Goal: Task Accomplishment & Management: Use online tool/utility

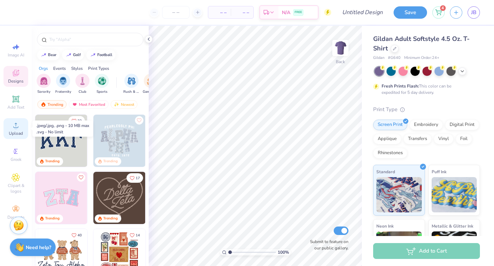
click at [17, 127] on circle at bounding box center [16, 127] width 4 height 4
click at [15, 130] on div "Upload" at bounding box center [16, 128] width 25 height 21
click at [15, 129] on circle at bounding box center [16, 127] width 4 height 4
click at [17, 127] on icon at bounding box center [15, 125] width 5 height 5
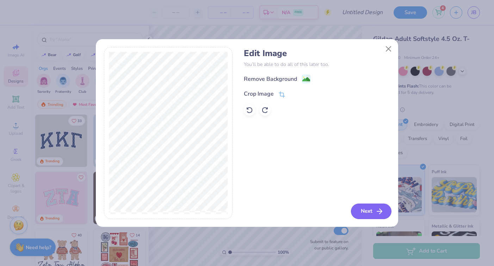
click at [370, 207] on button "Next" at bounding box center [371, 210] width 40 height 15
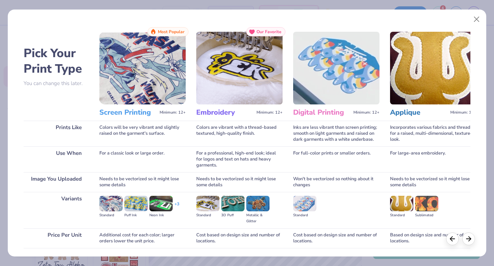
scroll to position [50, 0]
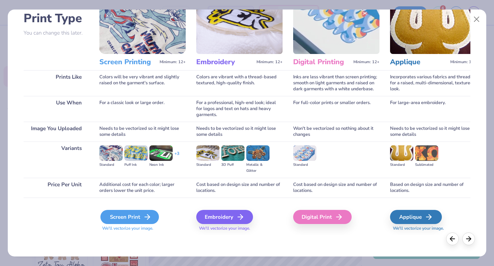
click at [144, 220] on icon at bounding box center [147, 216] width 8 height 8
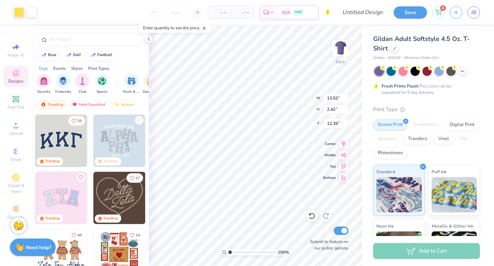
type input "13.53"
type input "2.42"
type input "5.66"
click at [414, 9] on button "Save" at bounding box center [409, 11] width 33 height 12
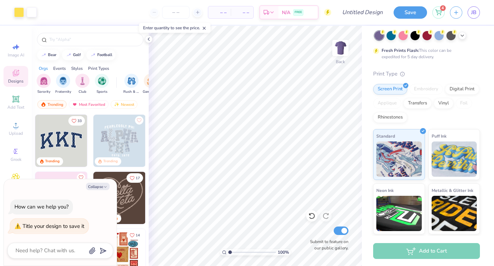
scroll to position [88, 0]
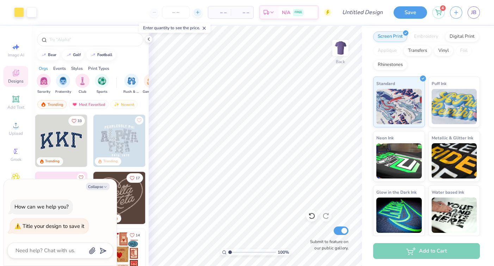
type textarea "x"
click at [195, 11] on icon at bounding box center [197, 12] width 5 height 5
type input "12"
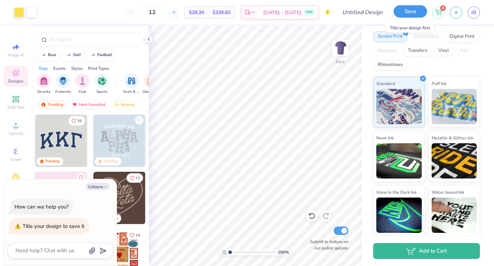
click at [411, 10] on button "Save" at bounding box center [409, 11] width 33 height 12
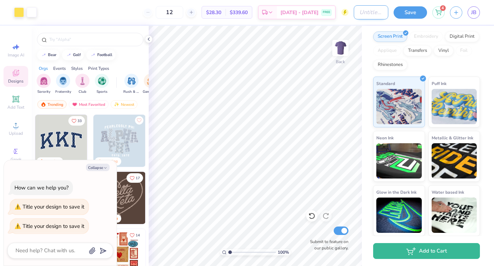
type textarea "x"
click at [370, 12] on input "Design Title" at bounding box center [371, 12] width 35 height 14
type input "S"
type textarea "x"
type input "SK"
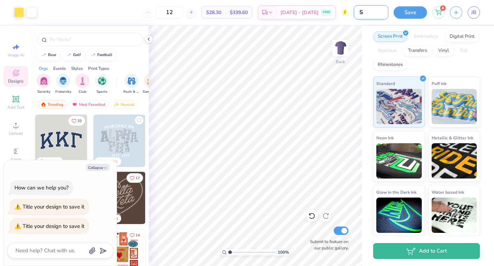
type textarea "x"
type input "SKO"
type textarea "x"
type input "SKOL"
type textarea "x"
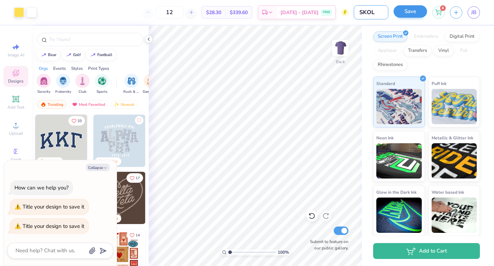
type input "SKOL"
click at [407, 10] on button "Save" at bounding box center [409, 11] width 33 height 12
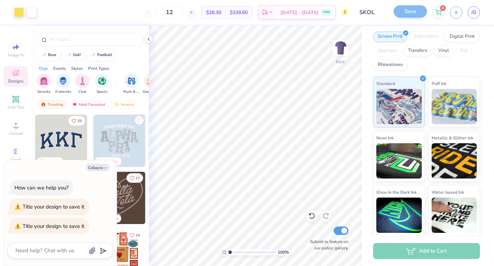
scroll to position [100, 0]
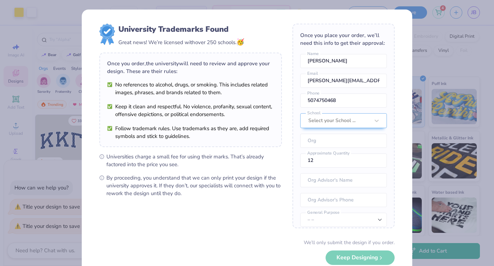
click at [313, 6] on div "University Trademarks Found Great news! We’re licensed with over 250 schools. 🥳…" at bounding box center [247, 133] width 494 height 266
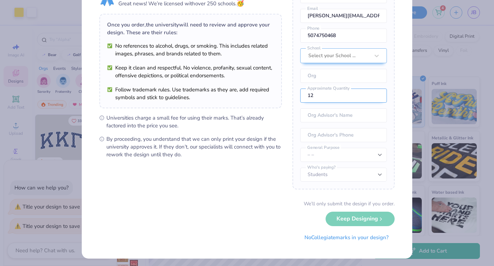
scroll to position [41, 0]
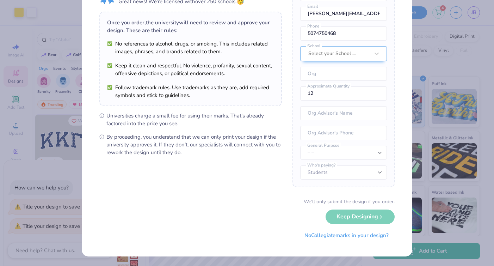
click at [54, 167] on div "University Trademarks Found Great news! We’re licensed with over 250 schools. 🥳…" at bounding box center [247, 133] width 494 height 266
click at [353, 217] on div "We’ll only submit the design if you order. Keep Designing No Collegiate marks i…" at bounding box center [246, 220] width 295 height 44
click at [373, 214] on div "We’ll only submit the design if you order. Keep Designing No Collegiate marks i…" at bounding box center [246, 220] width 295 height 44
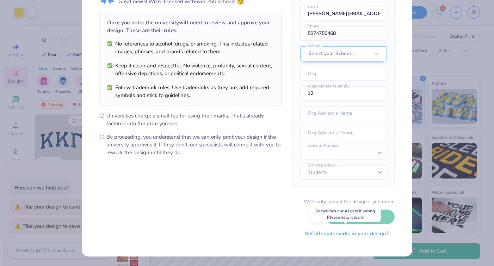
click at [364, 235] on button "No Collegiate marks in your design?" at bounding box center [346, 233] width 96 height 14
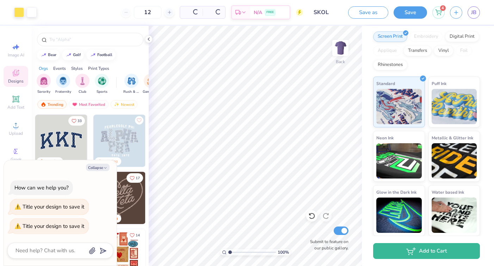
scroll to position [0, 0]
type textarea "x"
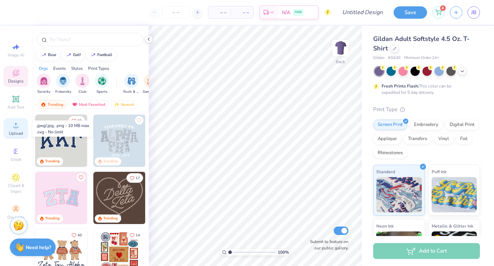
click at [15, 126] on circle at bounding box center [16, 127] width 4 height 4
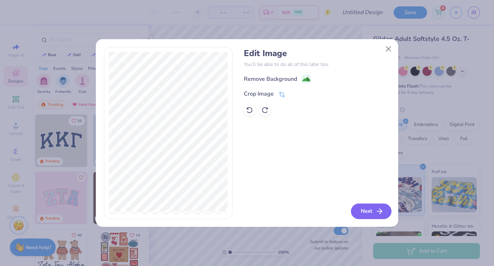
click at [370, 208] on button "Next" at bounding box center [371, 210] width 40 height 15
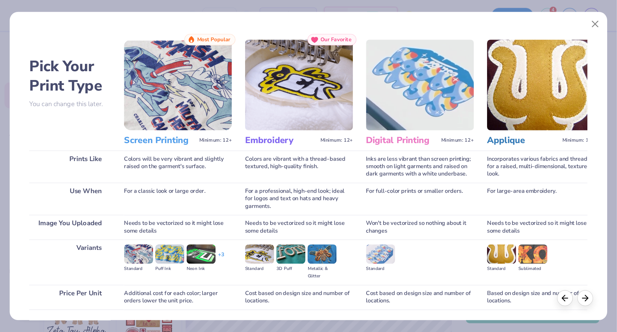
scroll to position [50, 0]
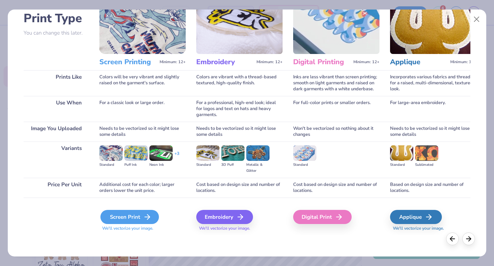
click at [118, 219] on div "Screen Print" at bounding box center [129, 217] width 58 height 14
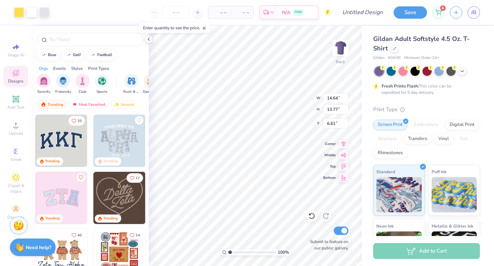
type input "8.73"
type input "8.22"
type input "3.00"
type input "11.14"
type input "10.48"
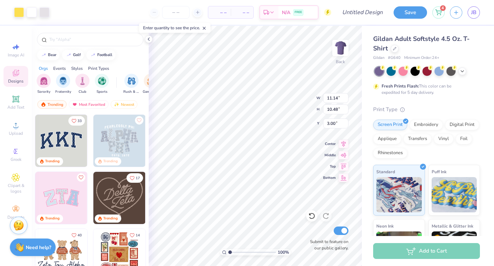
type input "4.22"
click at [368, 77] on div "Gildan Adult Softstyle 4.5 Oz. T-Shirt Gildan # G640 Minimum Order: 24 + Fresh …" at bounding box center [428, 175] width 132 height 298
drag, startPoint x: 151, startPoint y: 25, endPoint x: 376, endPoint y: 264, distance: 328.1
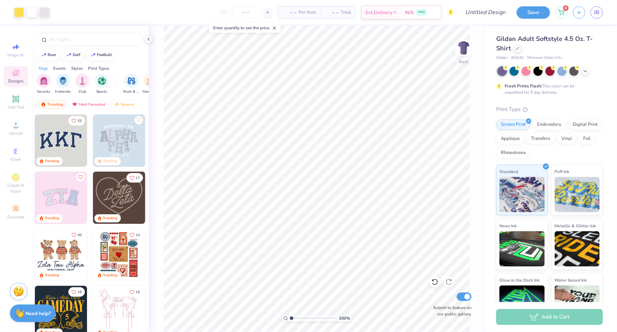
drag, startPoint x: 187, startPoint y: 32, endPoint x: 470, endPoint y: 326, distance: 408.7
drag, startPoint x: 399, startPoint y: 137, endPoint x: 397, endPoint y: 129, distance: 8.1
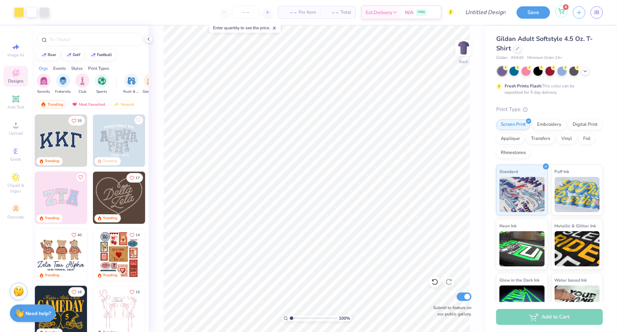
click at [493, 13] on div "4" at bounding box center [561, 11] width 12 height 12
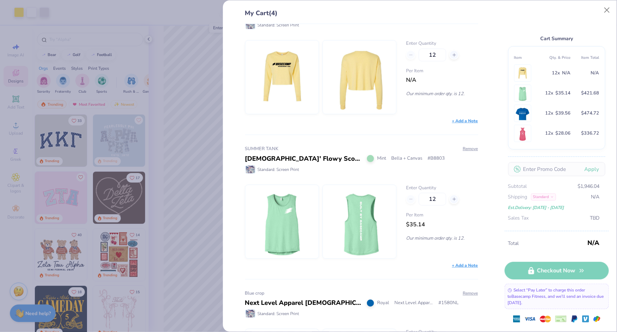
scroll to position [0, 0]
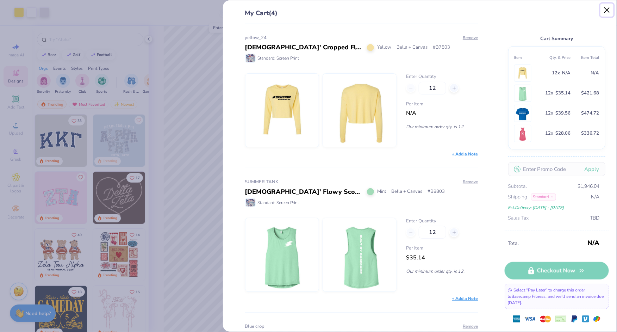
click at [493, 8] on button "Close" at bounding box center [606, 10] width 13 height 13
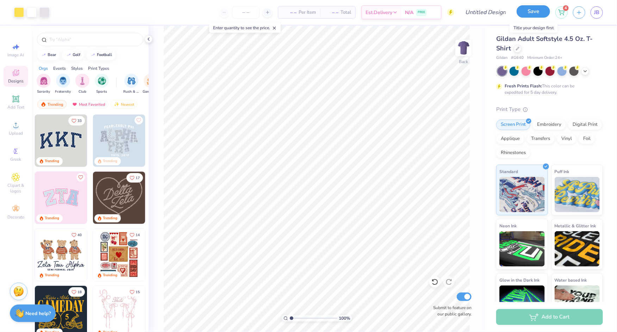
click at [493, 11] on button "Save" at bounding box center [533, 11] width 33 height 12
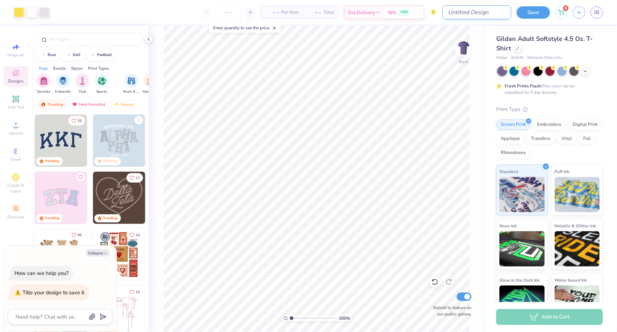
type textarea "x"
click at [488, 15] on input "Design Title" at bounding box center [476, 12] width 69 height 14
type input "M"
type textarea "x"
type input "MN"
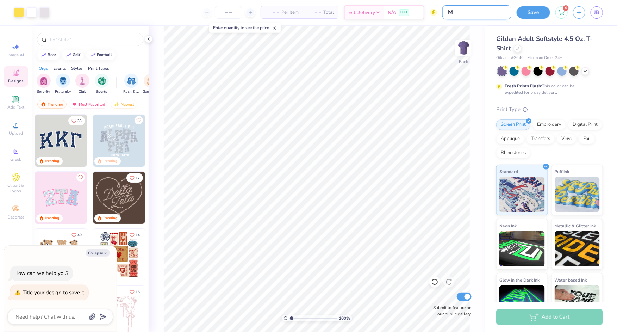
type textarea "x"
type input "MN"
type textarea "x"
type input "MN V"
type textarea "x"
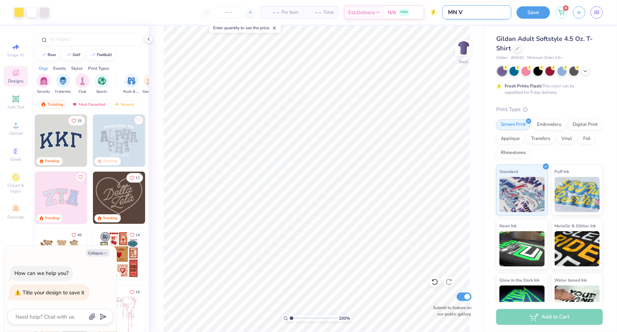
type input "MN Vi"
type textarea "x"
type input "MN Vik"
type textarea "x"
type input "MN Viki"
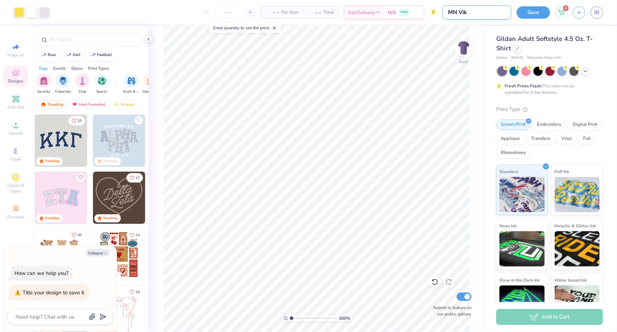
type textarea "x"
type input "MN Vikin"
type textarea "x"
type input "MN Viking"
type textarea "x"
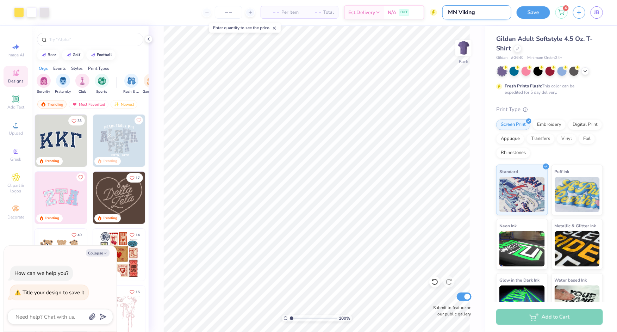
type input "MN Vikings"
type textarea "x"
type input "MN Vikings"
click at [493, 12] on button "Save" at bounding box center [533, 11] width 33 height 12
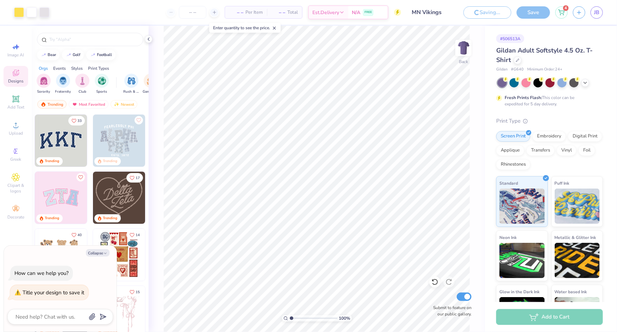
type textarea "x"
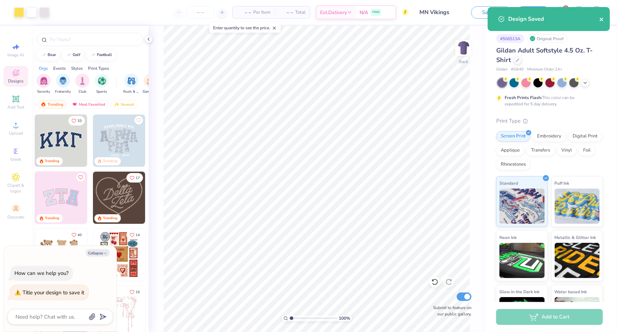
click at [493, 20] on icon "close" at bounding box center [602, 20] width 4 height 4
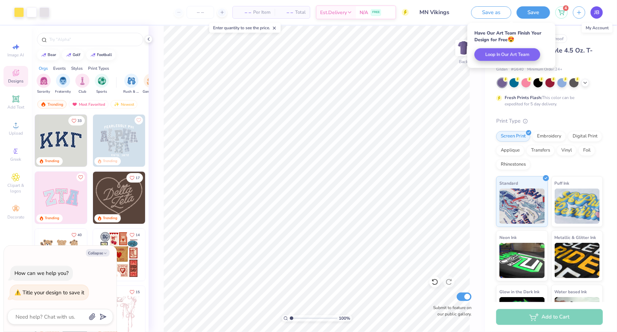
click at [493, 14] on link "JB" at bounding box center [597, 12] width 12 height 12
